Goal: Entertainment & Leisure: Consume media (video, audio)

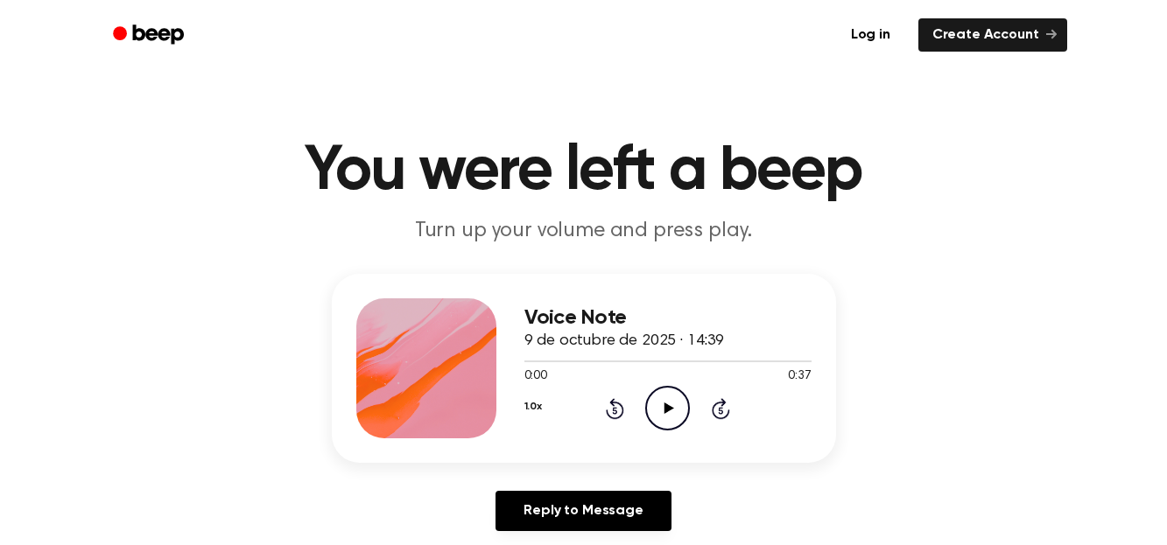
click at [670, 411] on icon "Play Audio" at bounding box center [667, 408] width 45 height 45
click at [666, 407] on icon at bounding box center [667, 408] width 8 height 11
click at [238, 443] on div "Voice Note 9 de octubre de 2025 · 14:39 0:01 0:37 Your browser does not support…" at bounding box center [583, 409] width 1125 height 271
click at [661, 401] on icon "Play Audio" at bounding box center [667, 408] width 45 height 45
click at [616, 410] on icon "Rewind 5 seconds" at bounding box center [614, 408] width 19 height 23
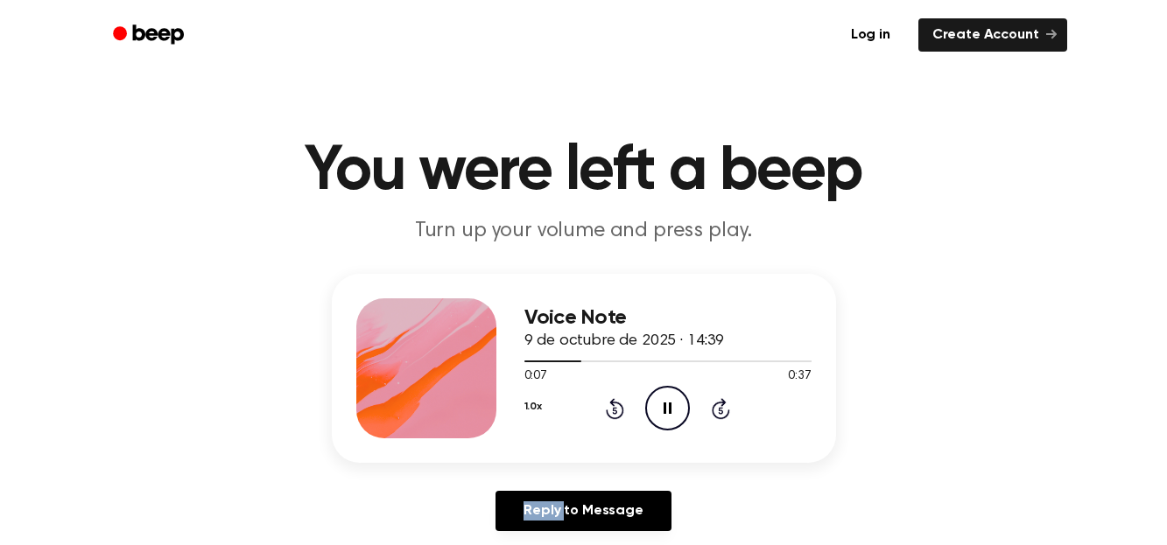
click at [616, 410] on icon "Rewind 5 seconds" at bounding box center [614, 408] width 19 height 23
click at [581, 361] on div at bounding box center [630, 362] width 212 height 2
click at [547, 361] on div at bounding box center [667, 362] width 287 height 2
click at [656, 404] on icon "Play Audio" at bounding box center [667, 408] width 45 height 45
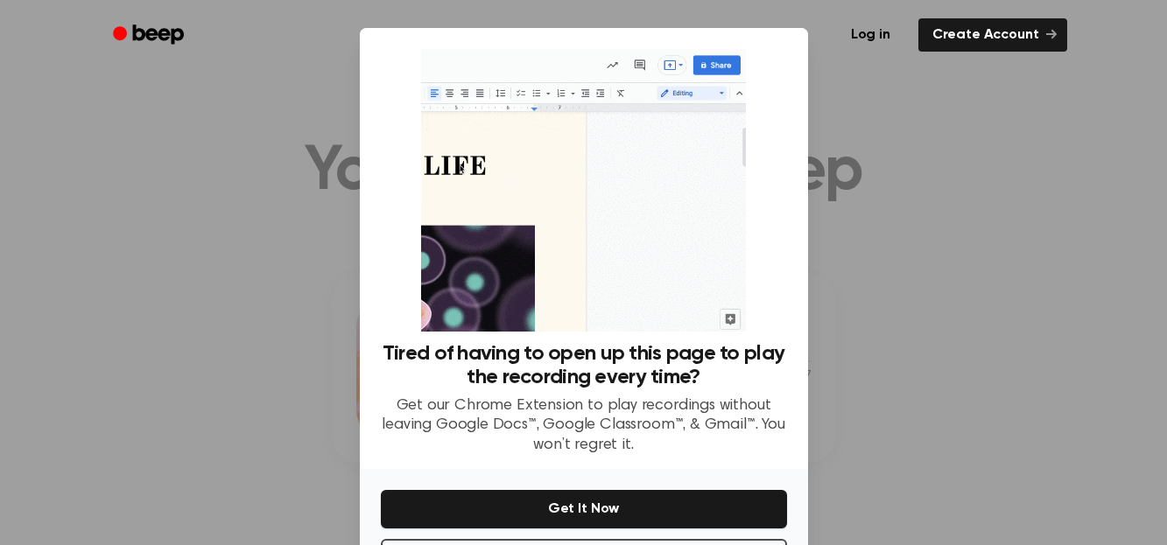
scroll to position [71, 0]
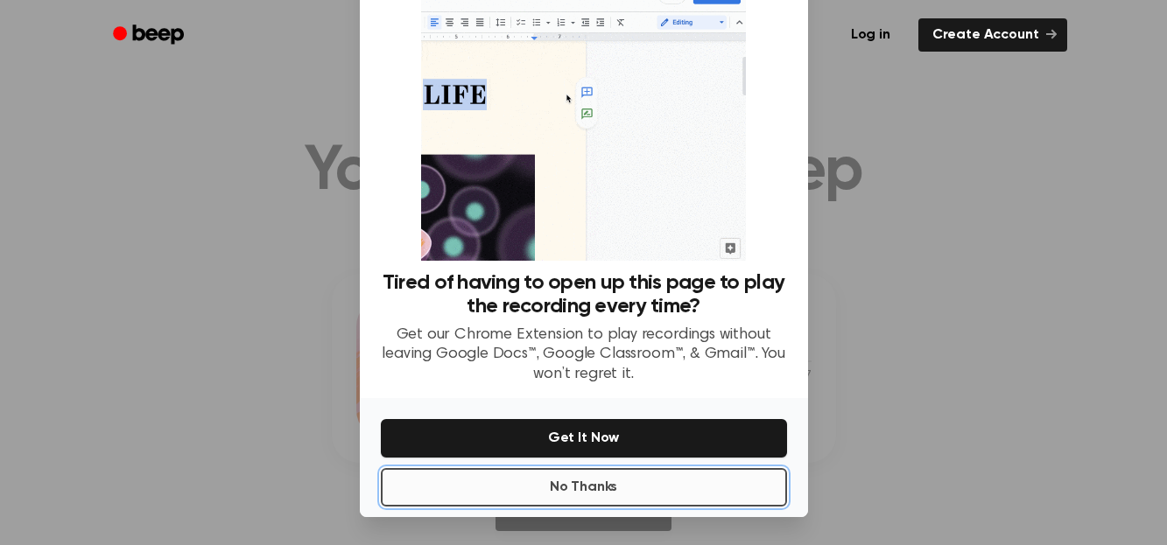
click at [609, 486] on button "No Thanks" at bounding box center [584, 487] width 406 height 39
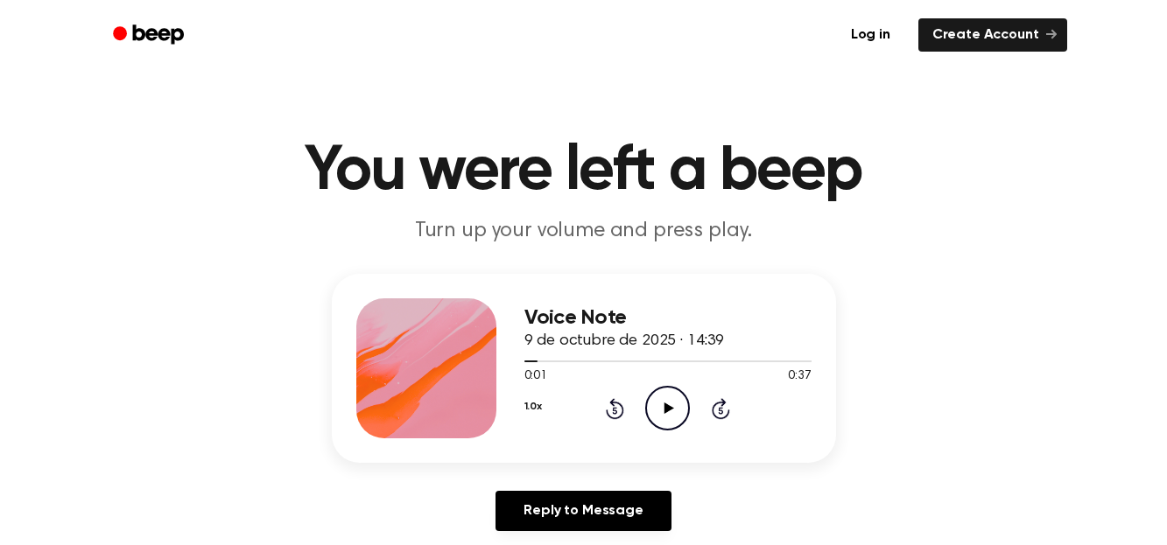
click at [662, 412] on icon "Play Audio" at bounding box center [667, 408] width 45 height 45
click at [590, 361] on div at bounding box center [632, 362] width 216 height 2
